Goal: Navigation & Orientation: Find specific page/section

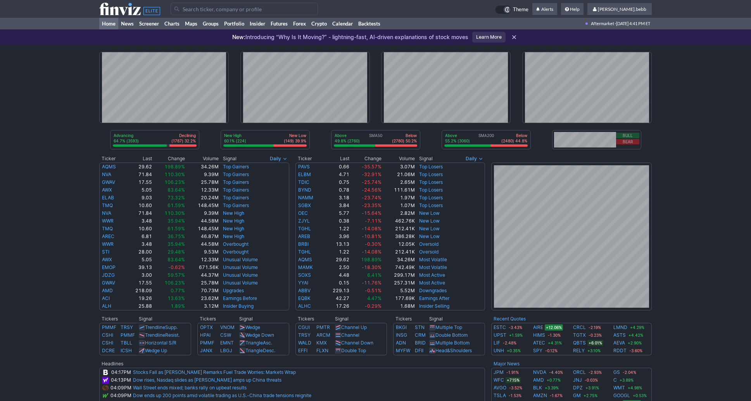
click at [132, 13] on icon at bounding box center [129, 9] width 61 height 12
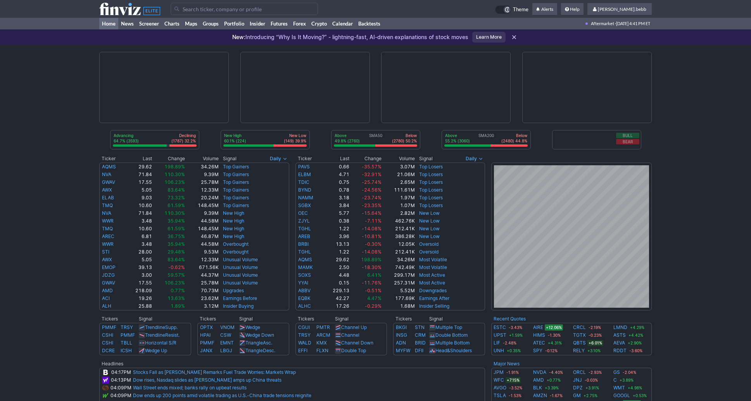
click at [121, 9] on use at bounding box center [129, 9] width 61 height 12
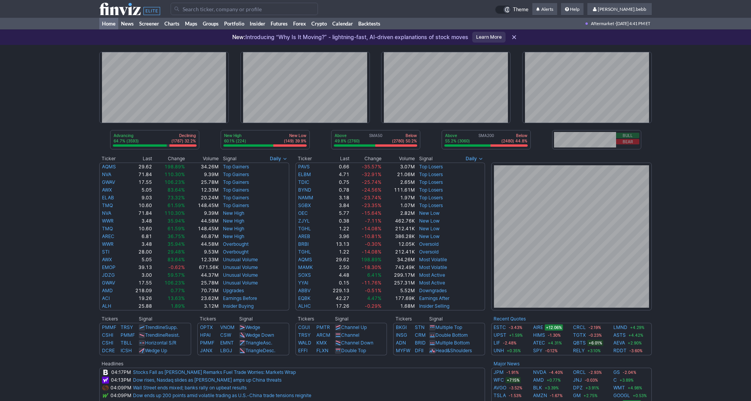
click at [131, 11] on use at bounding box center [129, 9] width 61 height 12
